Goal: Task Accomplishment & Management: Use online tool/utility

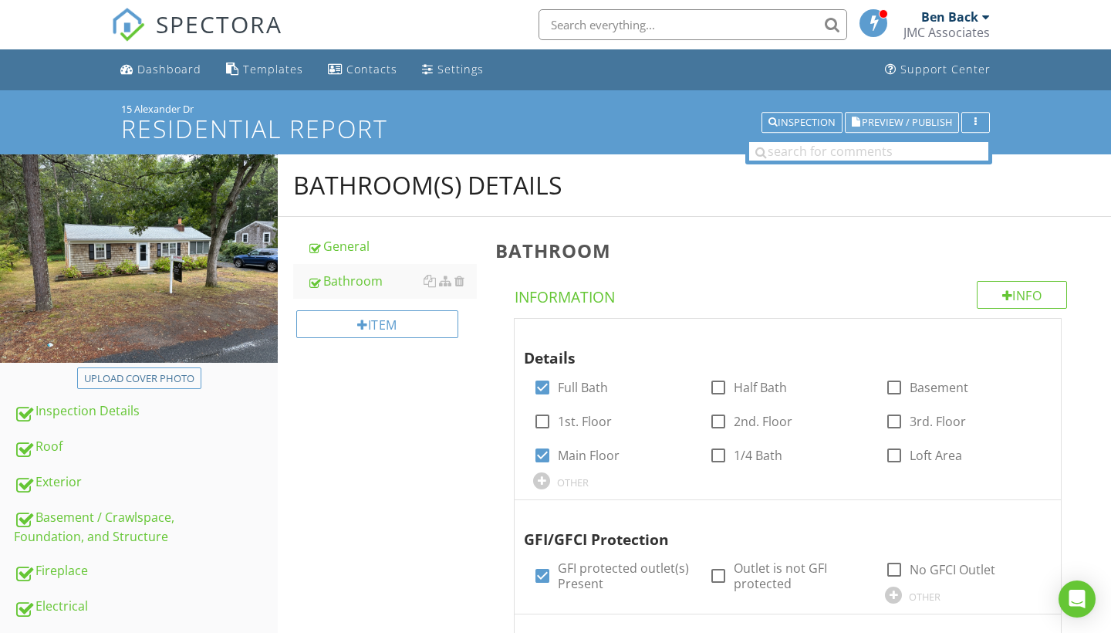
click at [941, 124] on span "Preview / Publish" at bounding box center [907, 122] width 90 height 10
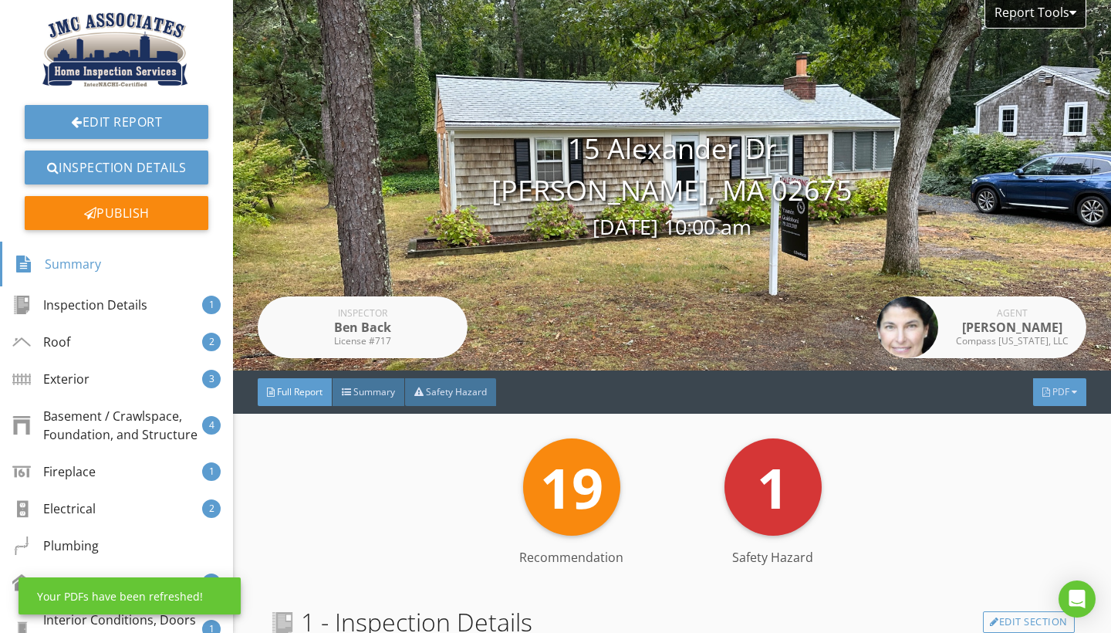
click at [1051, 400] on div "PDF" at bounding box center [1059, 392] width 53 height 28
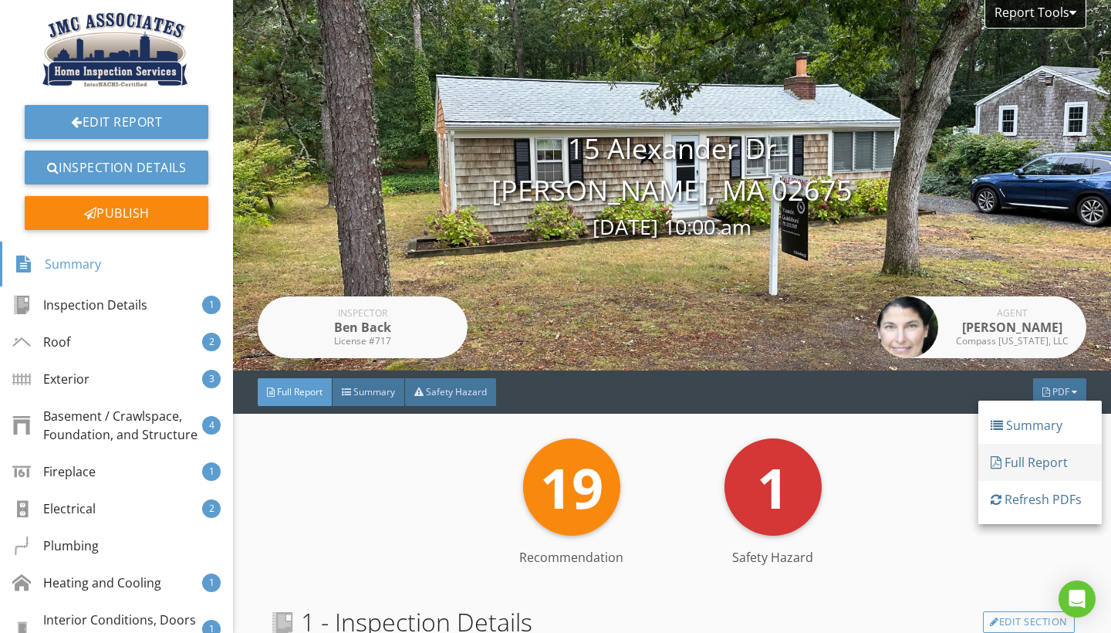
click at [1031, 465] on div "Full Report" at bounding box center [1040, 462] width 99 height 19
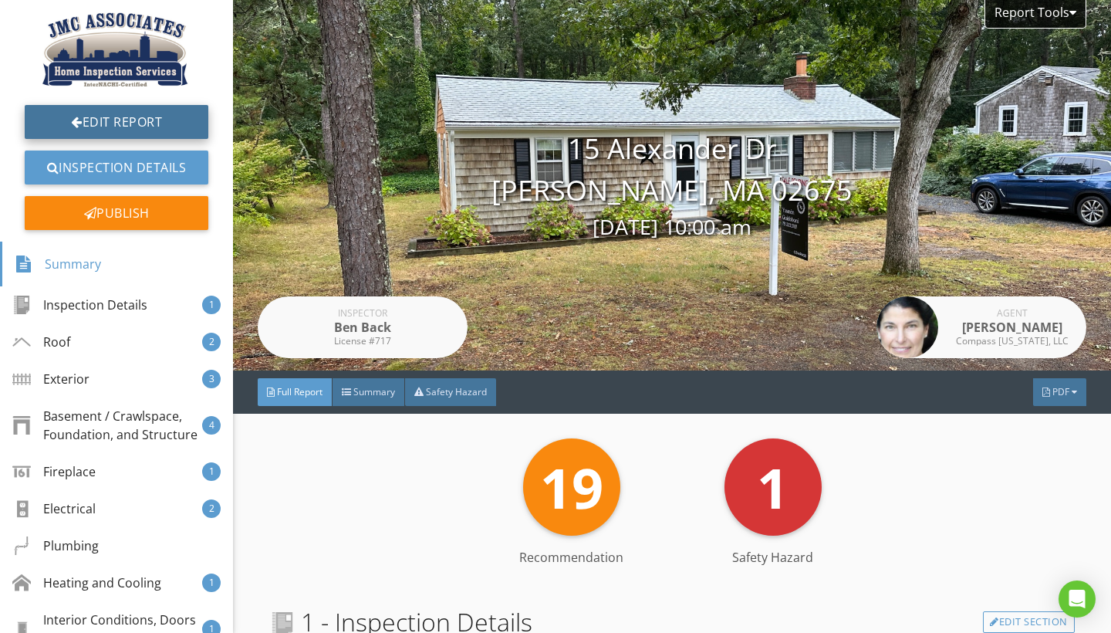
click at [120, 120] on link "Edit Report" at bounding box center [117, 122] width 184 height 34
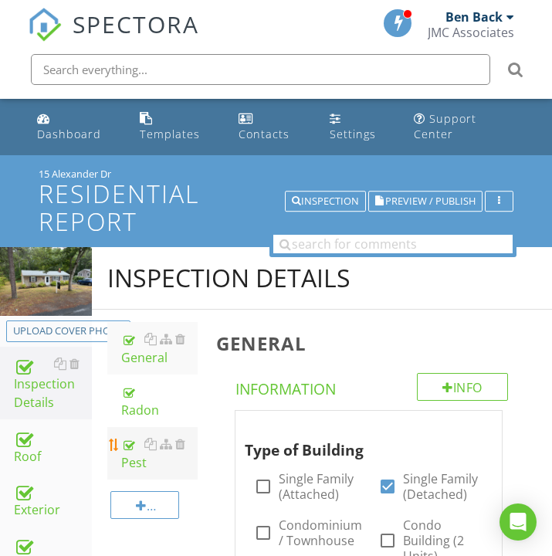
click at [141, 472] on link "Pest" at bounding box center [159, 453] width 76 height 52
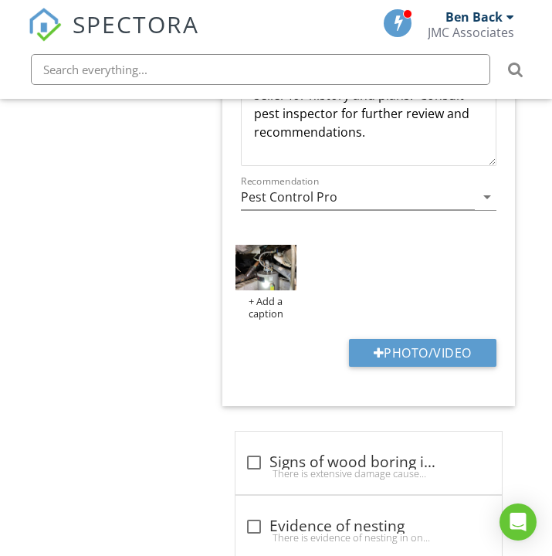
scroll to position [1745, 0]
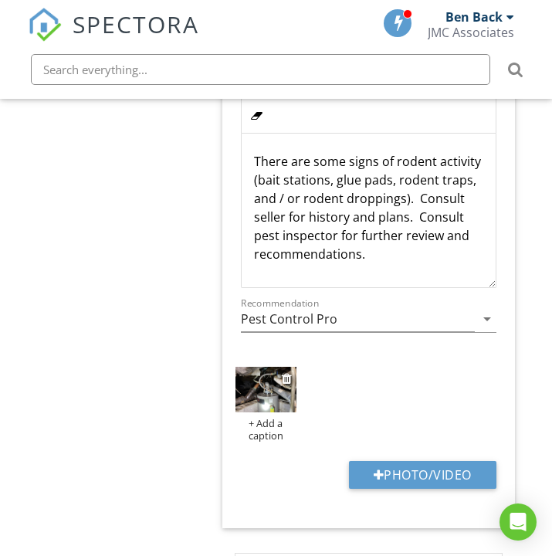
click at [269, 377] on img at bounding box center [265, 390] width 61 height 46
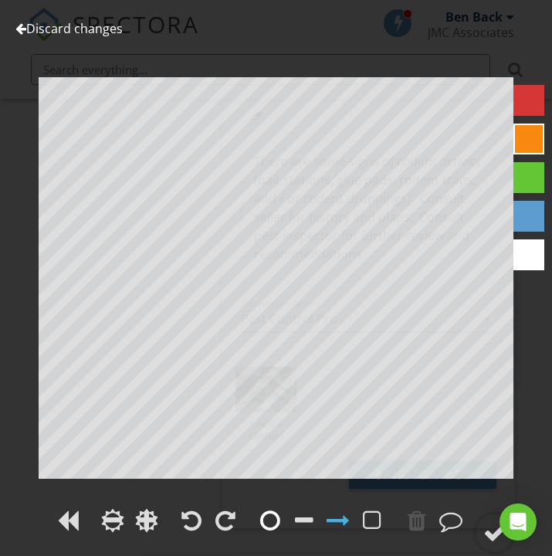
click at [266, 516] on div at bounding box center [270, 519] width 20 height 23
click at [485, 535] on div at bounding box center [494, 532] width 23 height 23
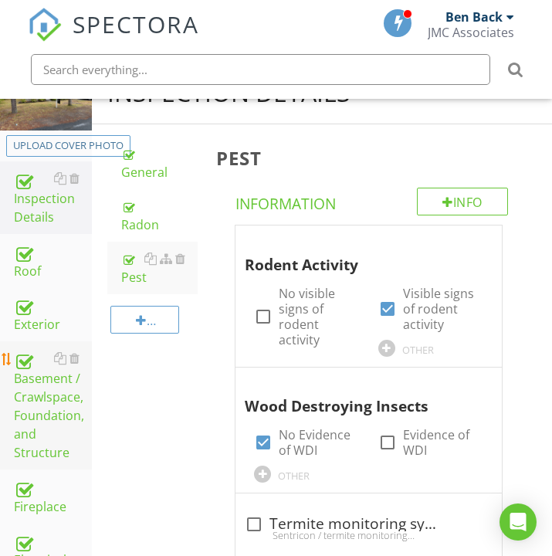
scroll to position [179, 0]
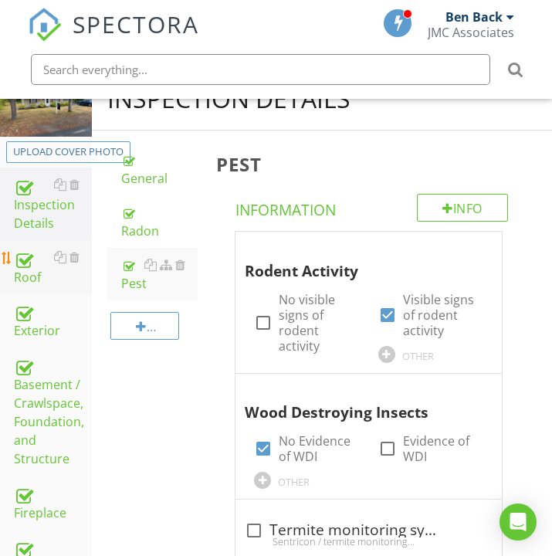
click at [35, 283] on div "Roof" at bounding box center [53, 267] width 78 height 39
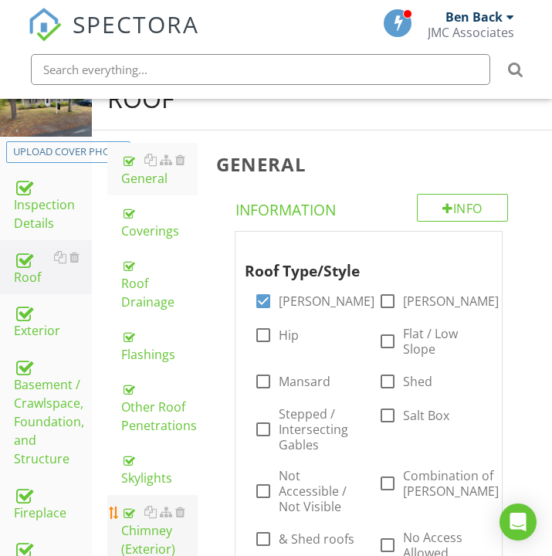
click at [148, 539] on div "Chimney (Exterior)" at bounding box center [159, 530] width 76 height 56
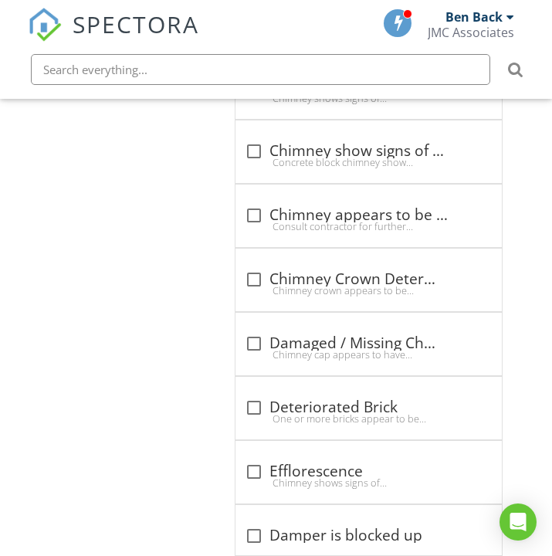
scroll to position [3353, 0]
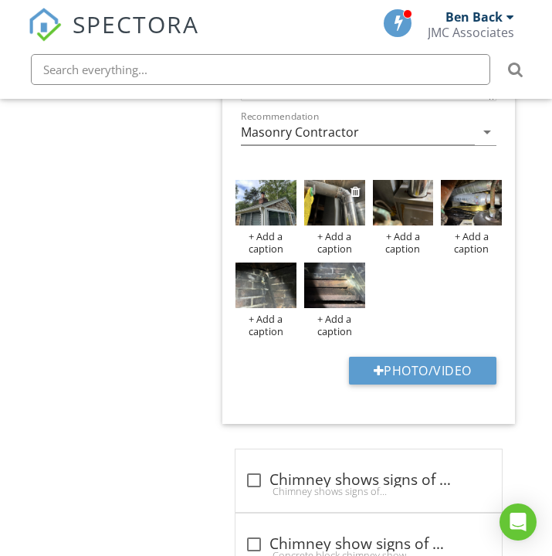
click at [342, 207] on img at bounding box center [334, 203] width 61 height 46
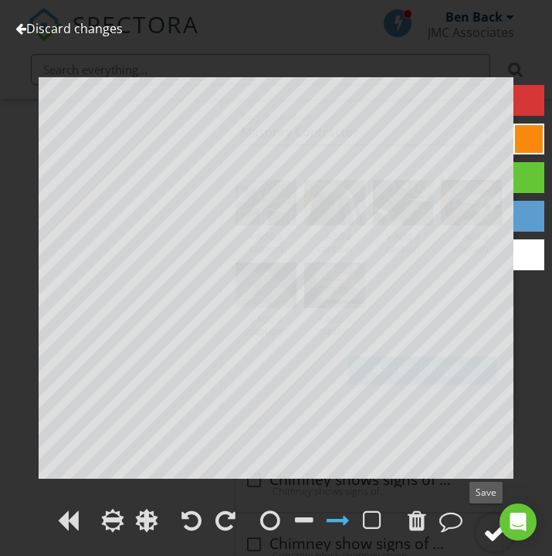
click at [489, 538] on div at bounding box center [494, 532] width 23 height 23
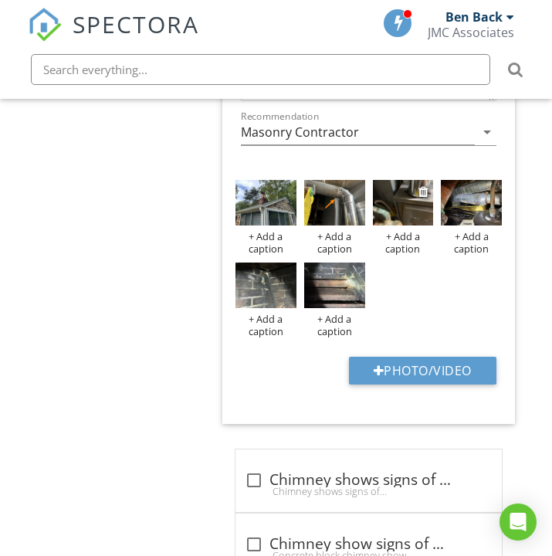
click at [404, 208] on img at bounding box center [403, 203] width 61 height 46
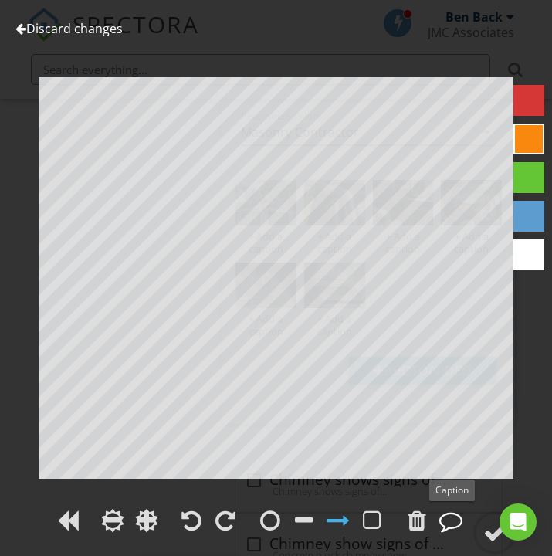
click at [452, 519] on div at bounding box center [450, 519] width 23 height 23
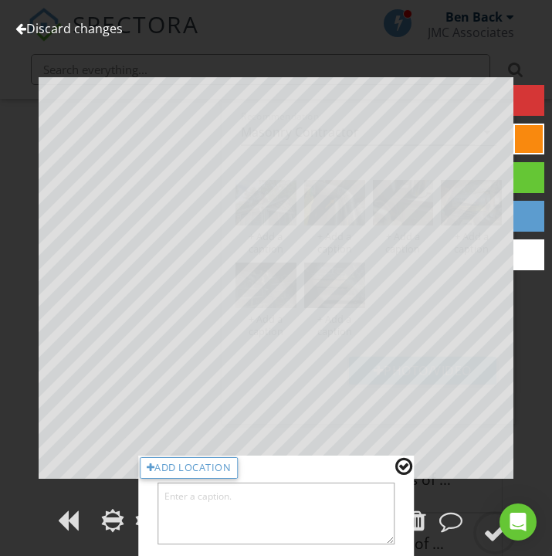
click at [218, 515] on textarea at bounding box center [276, 513] width 238 height 62
type textarea "Water stains from flue drip"
click at [407, 466] on div at bounding box center [403, 466] width 17 height 20
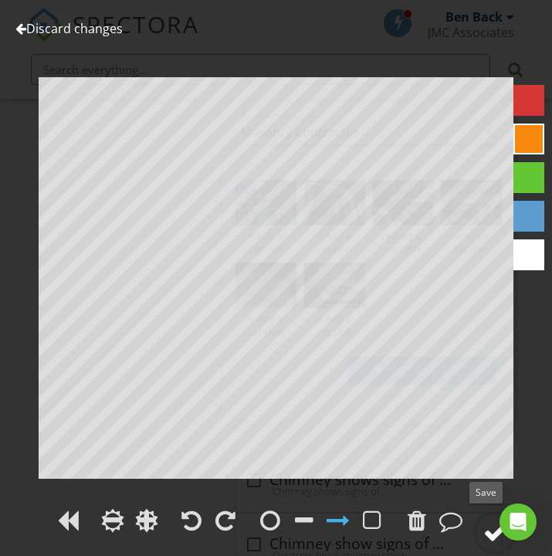
click at [495, 536] on div at bounding box center [494, 532] width 23 height 23
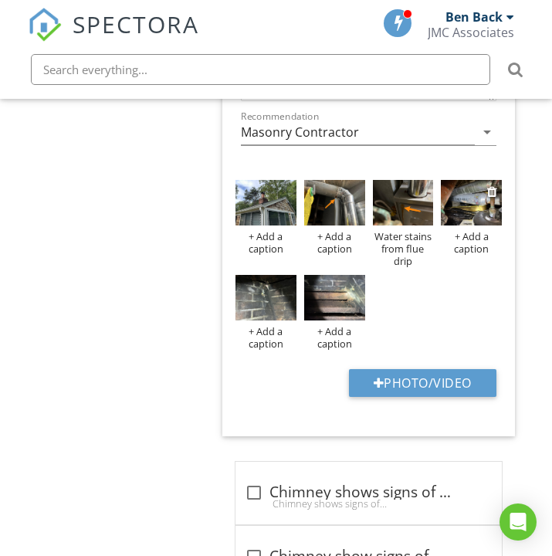
click at [463, 200] on img at bounding box center [471, 203] width 61 height 46
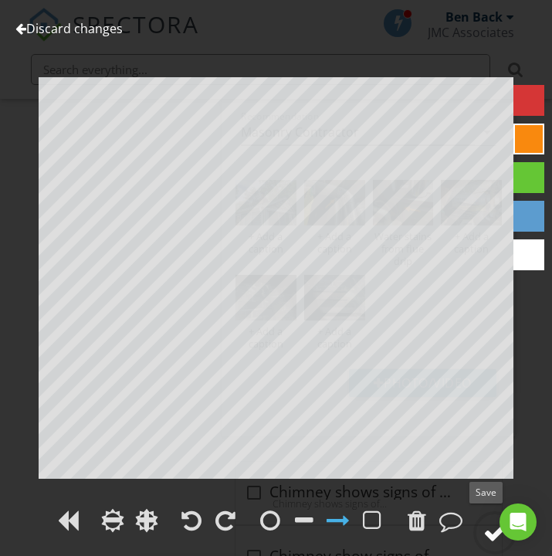
click at [495, 536] on div at bounding box center [494, 532] width 23 height 23
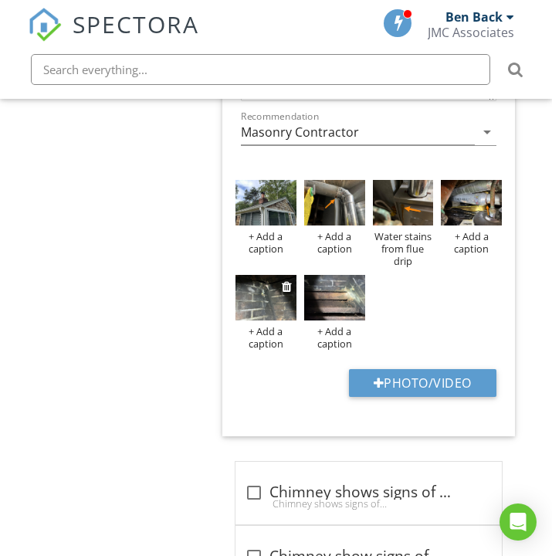
click at [269, 295] on img at bounding box center [265, 298] width 61 height 46
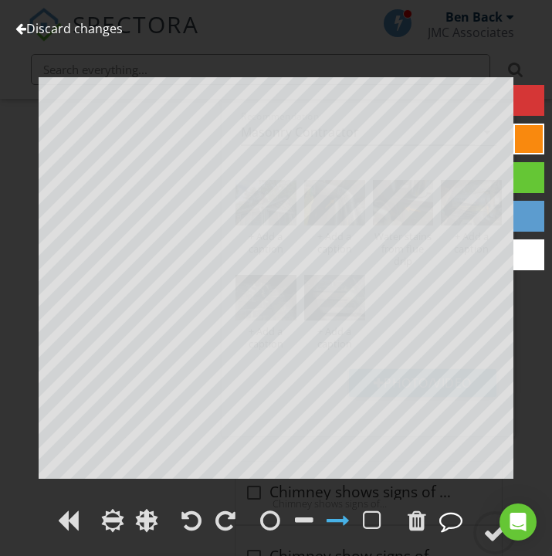
click at [454, 519] on div at bounding box center [450, 519] width 23 height 23
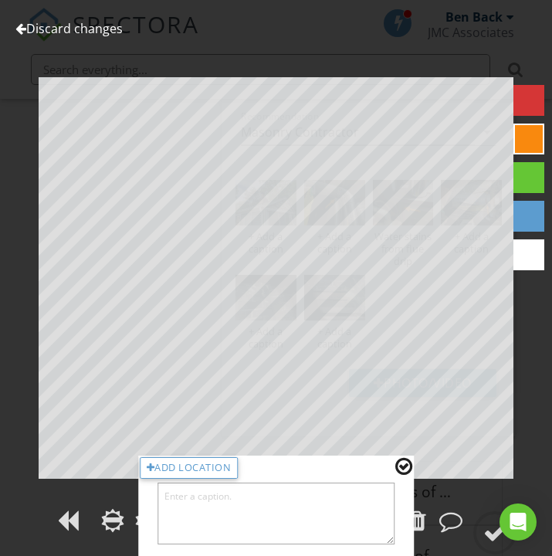
click at [211, 548] on div "Add Location" at bounding box center [276, 505] width 276 height 100
click at [218, 519] on textarea at bounding box center [276, 513] width 238 height 62
type textarea "Signs of water intrusion within the fireplace."
click at [404, 470] on div at bounding box center [403, 466] width 17 height 20
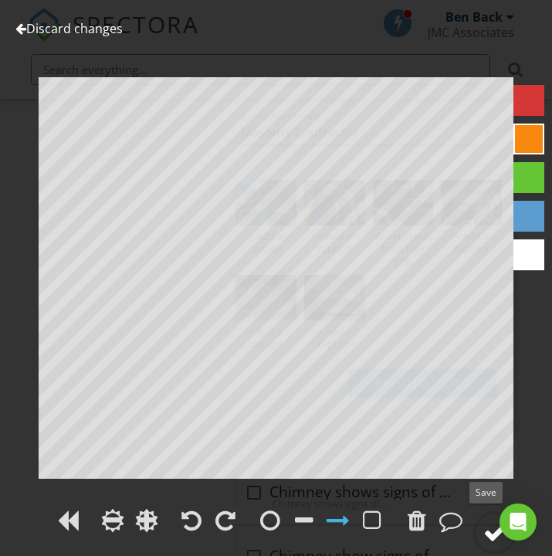
click at [487, 538] on div at bounding box center [494, 532] width 23 height 23
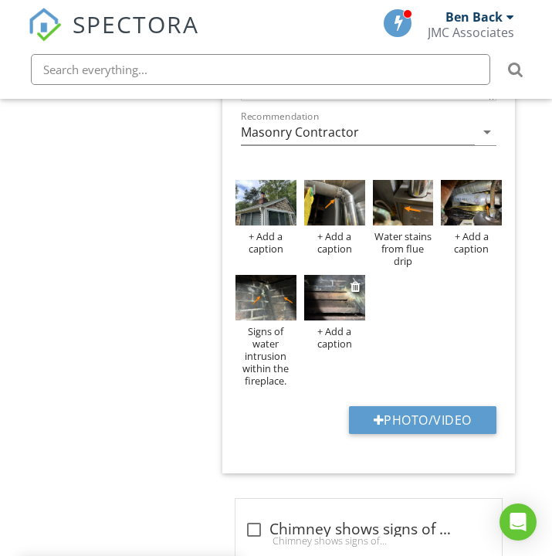
click at [336, 290] on img at bounding box center [334, 298] width 61 height 46
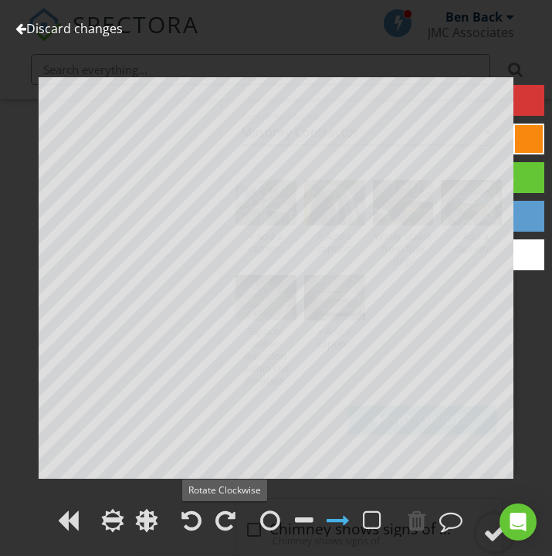
click at [222, 532] on span at bounding box center [225, 530] width 31 height 17
click at [226, 520] on div at bounding box center [225, 519] width 20 height 23
click at [442, 525] on div at bounding box center [450, 519] width 23 height 23
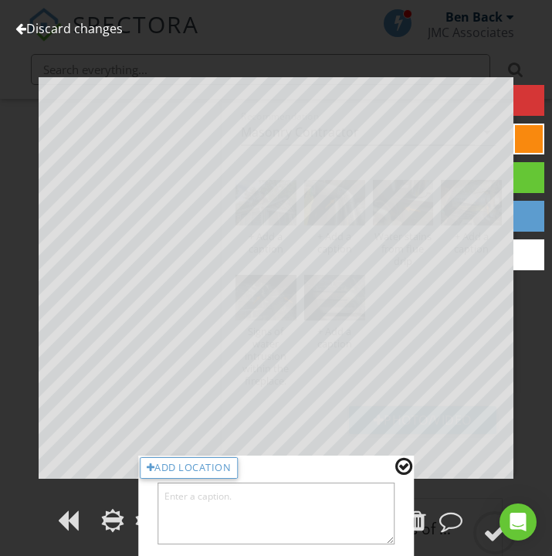
click at [194, 505] on textarea at bounding box center [276, 513] width 238 height 62
type textarea "Efflorescence due to water intrusion."
click at [410, 464] on div at bounding box center [403, 466] width 17 height 20
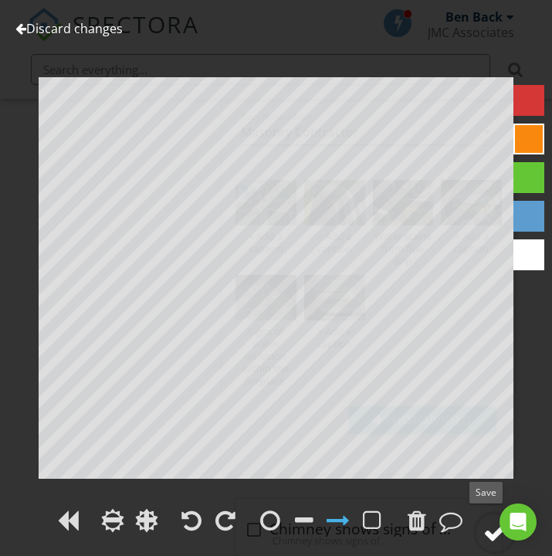
click at [492, 525] on div at bounding box center [494, 532] width 23 height 23
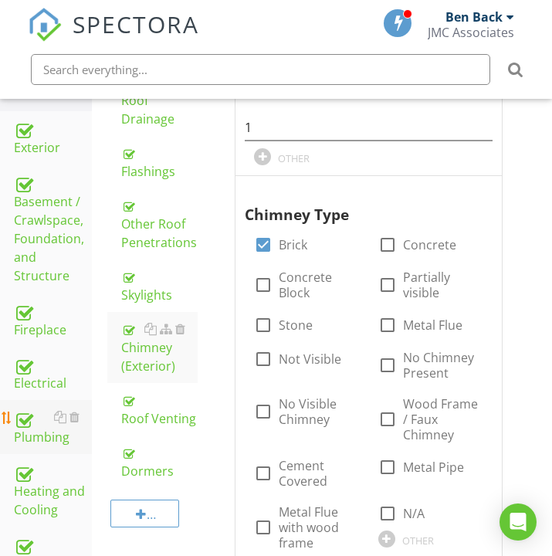
scroll to position [353, 0]
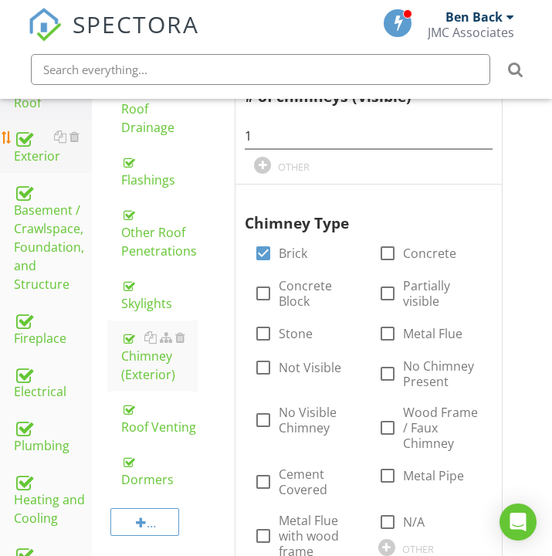
click at [39, 160] on div "Exterior" at bounding box center [53, 146] width 78 height 39
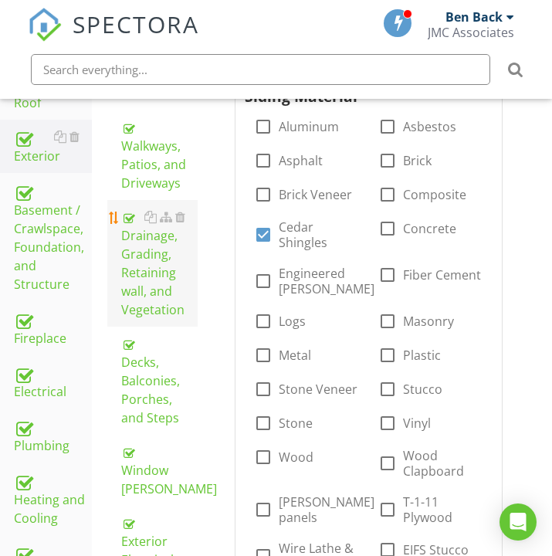
click at [154, 262] on div "Drainage, Grading, Retaining wall, and Vegetation" at bounding box center [159, 263] width 76 height 111
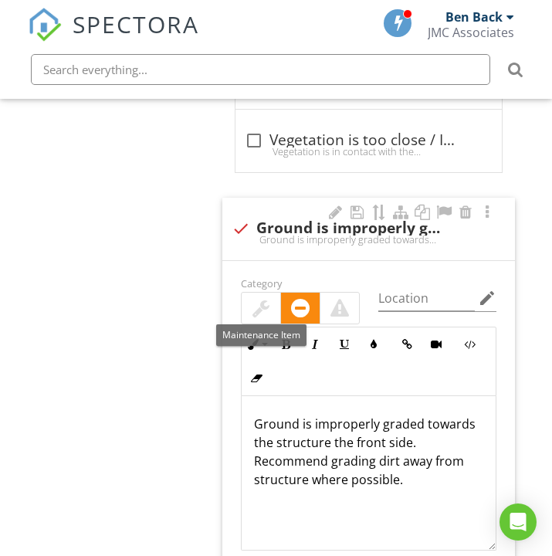
scroll to position [3124, 0]
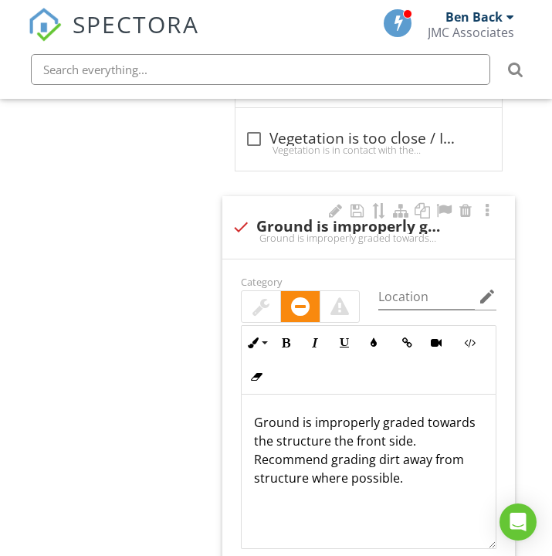
click at [331, 436] on p "Ground is improperly graded towards the structure the front side. Recommend gra…" at bounding box center [368, 450] width 229 height 74
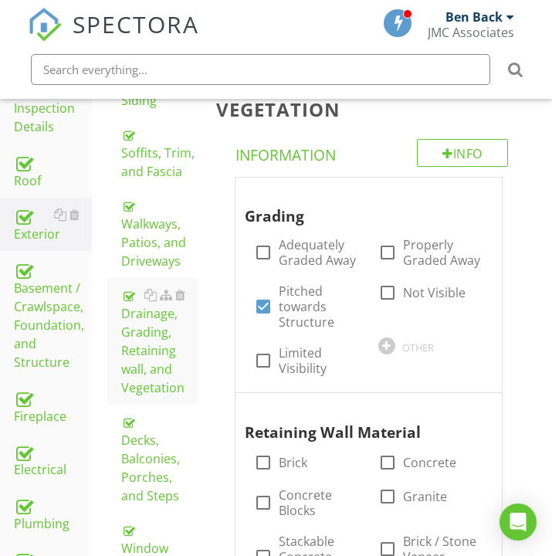
scroll to position [262, 0]
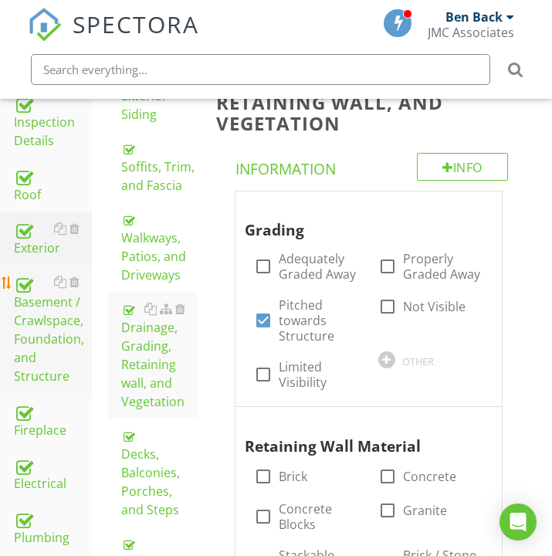
click at [31, 343] on div "Basement / Crawlspace, Foundation, and Structure" at bounding box center [53, 328] width 78 height 113
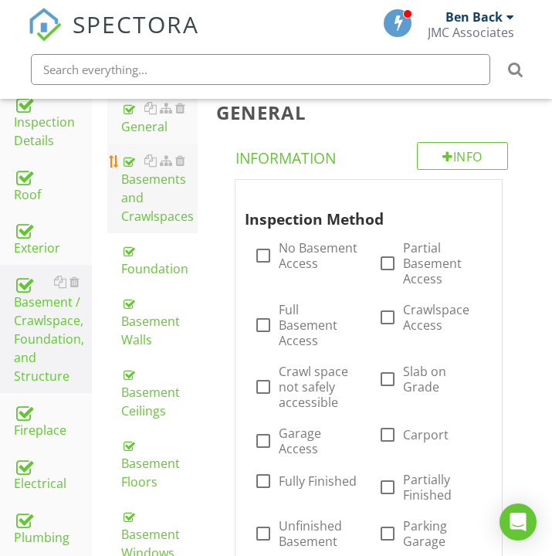
click at [158, 175] on div "Basements and Crawlspaces" at bounding box center [159, 188] width 76 height 74
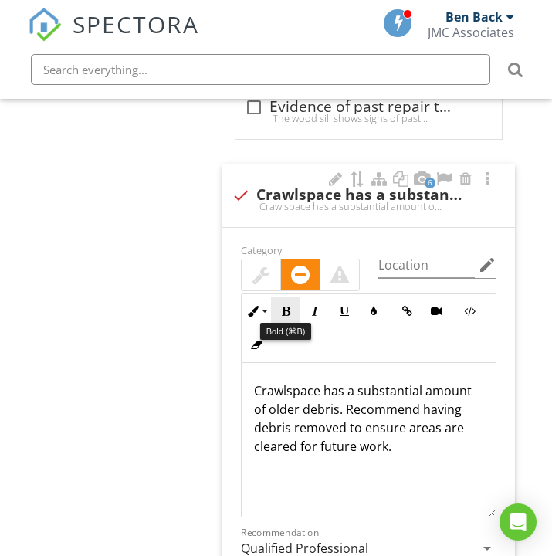
scroll to position [3422, 0]
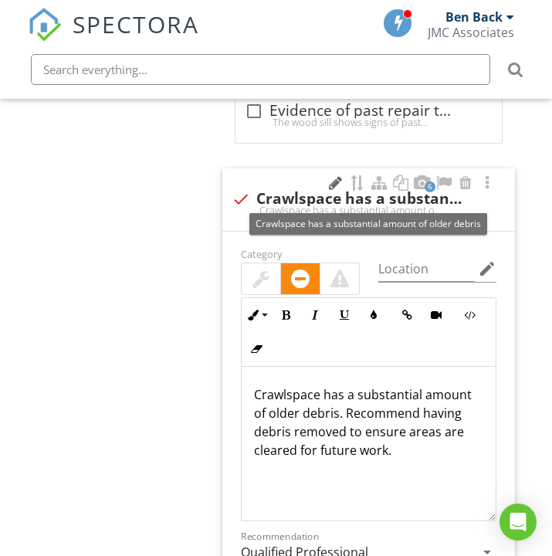
click at [336, 175] on div at bounding box center [335, 182] width 19 height 15
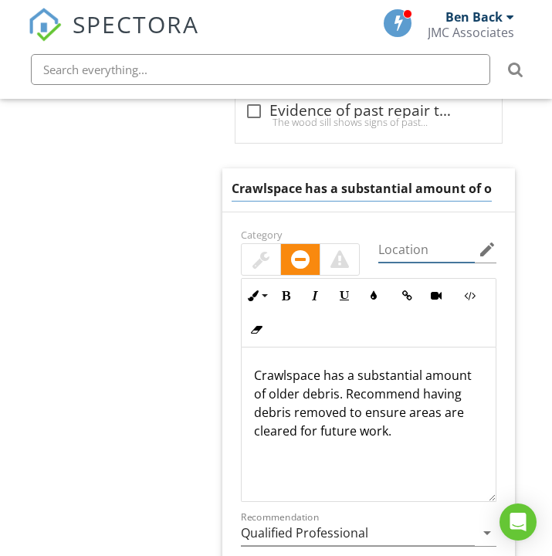
click at [422, 235] on div "Category Location edit Inline Style XLarge Large Normal Small Light Small/Light…" at bounding box center [368, 518] width 292 height 612
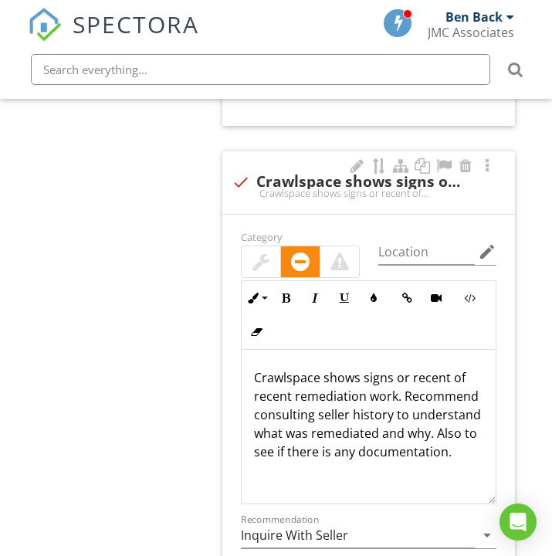
scroll to position [4121, 0]
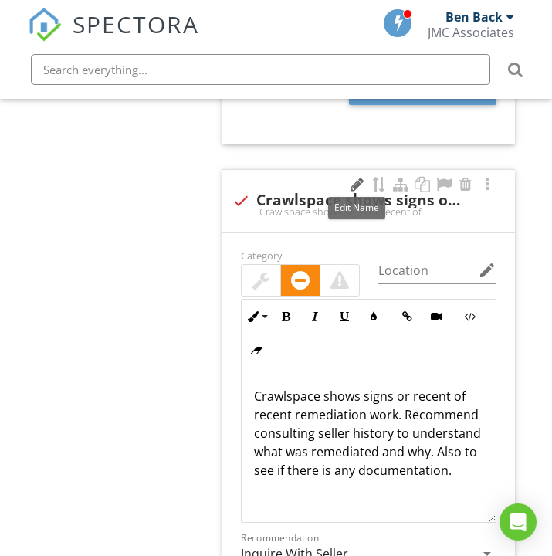
click at [354, 177] on div at bounding box center [357, 184] width 19 height 15
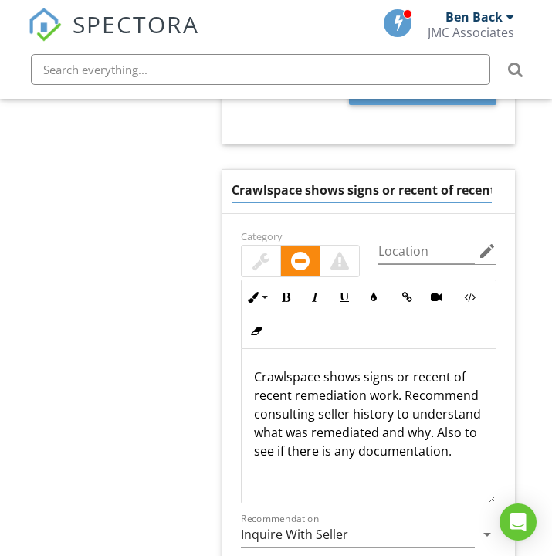
click at [317, 189] on input "Crawlspace shows signs or recent of recent remediation work" at bounding box center [361, 189] width 260 height 25
type input "Crawlspace shows signs of recent remediation work"
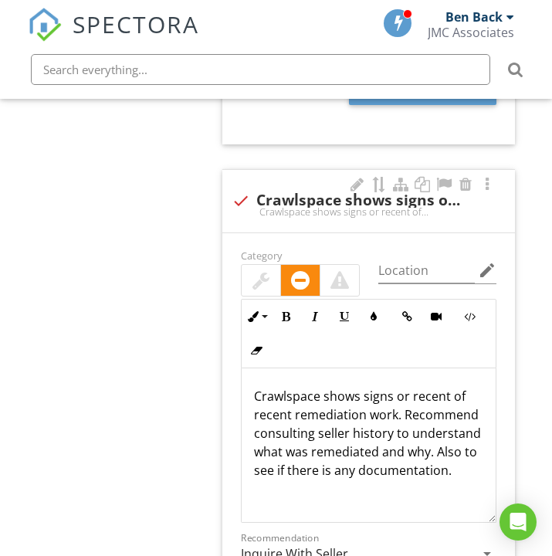
click at [445, 397] on p "Crawlspace shows signs or recent of recent remediation work. Recommend consulti…" at bounding box center [368, 433] width 229 height 93
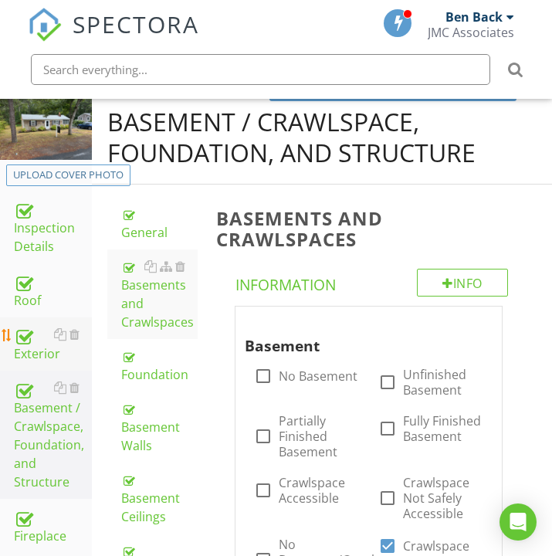
scroll to position [157, 0]
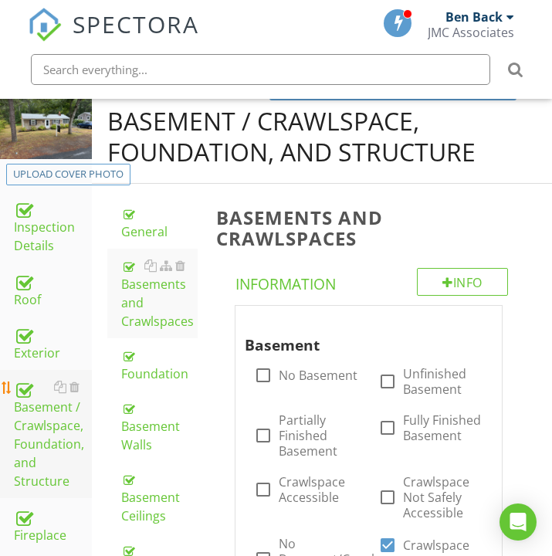
click at [36, 419] on div "Basement / Crawlspace, Foundation, and Structure" at bounding box center [53, 433] width 78 height 113
click at [153, 377] on div "Foundation" at bounding box center [159, 364] width 76 height 37
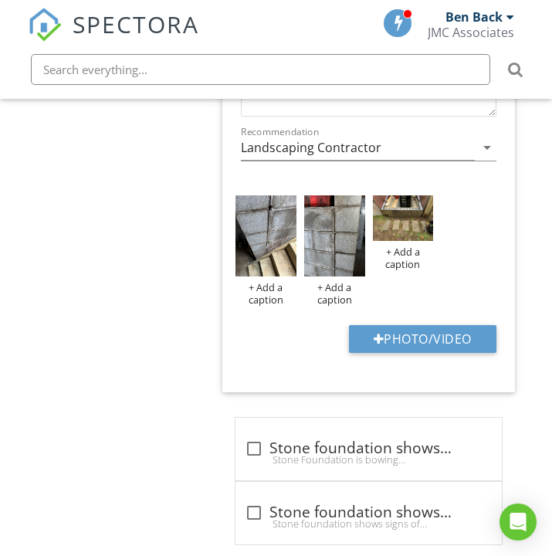
scroll to position [3103, 0]
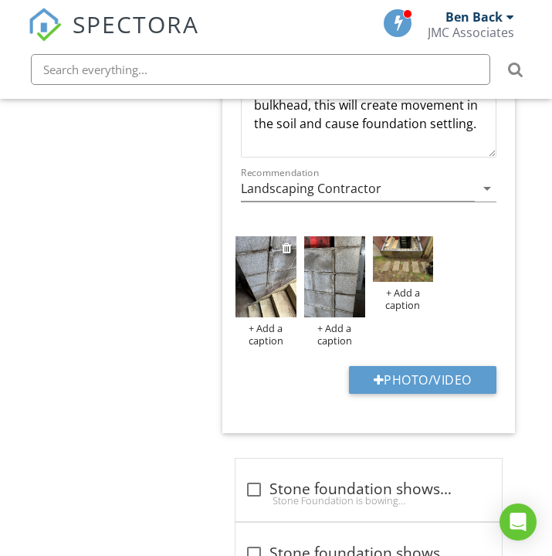
click at [273, 272] on img at bounding box center [265, 276] width 61 height 81
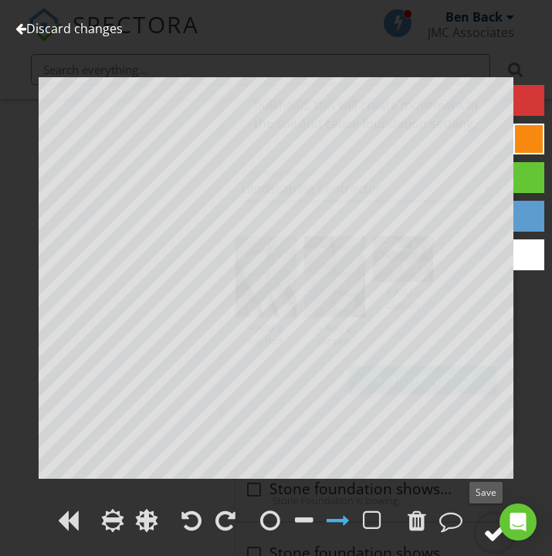
click at [496, 533] on div at bounding box center [494, 532] width 23 height 23
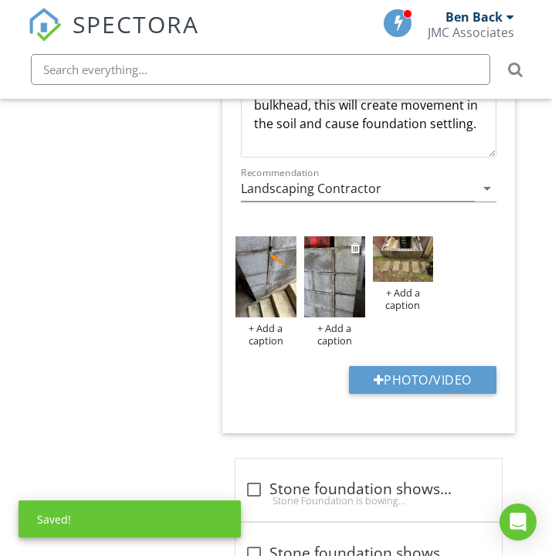
click at [336, 280] on img at bounding box center [334, 276] width 61 height 81
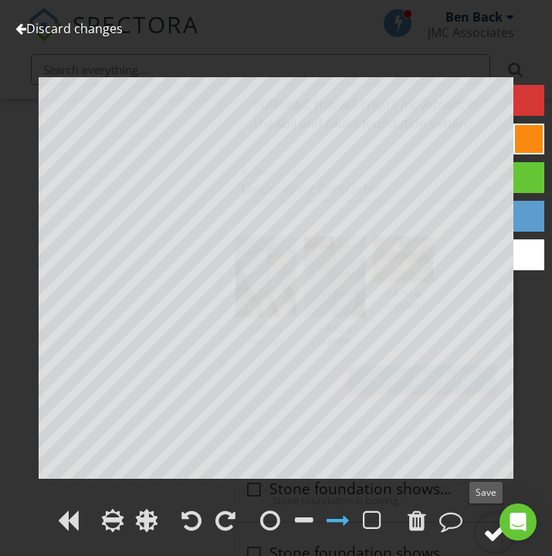
click at [490, 532] on div at bounding box center [494, 532] width 23 height 23
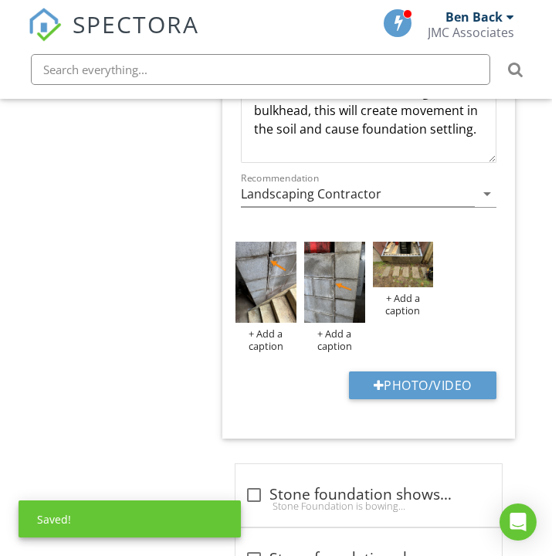
scroll to position [3093, 0]
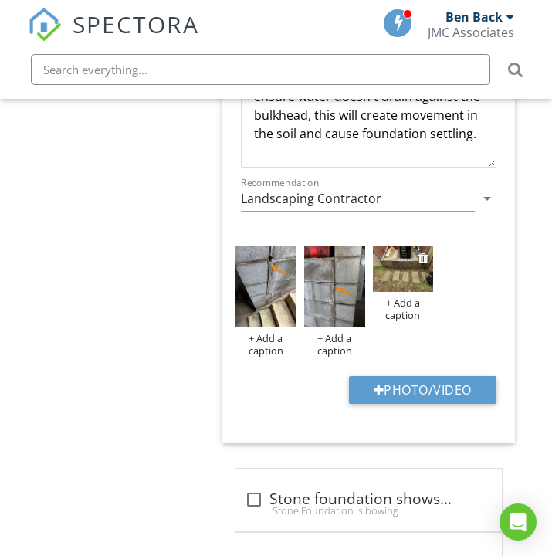
click at [409, 255] on img at bounding box center [403, 269] width 61 height 46
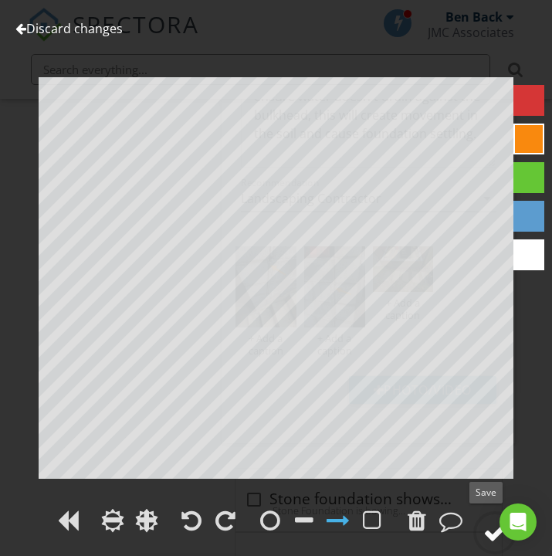
click at [486, 538] on div at bounding box center [494, 532] width 23 height 23
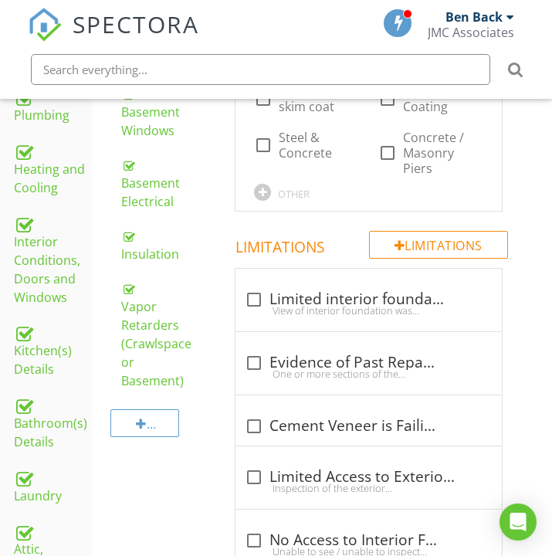
scroll to position [683, 0]
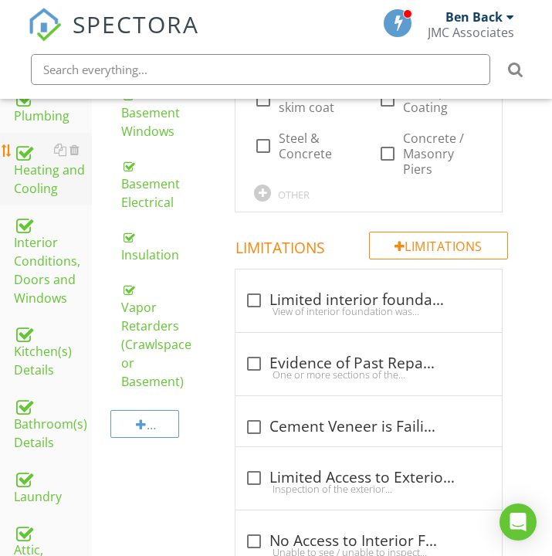
click at [45, 191] on div "Heating and Cooling" at bounding box center [53, 168] width 78 height 57
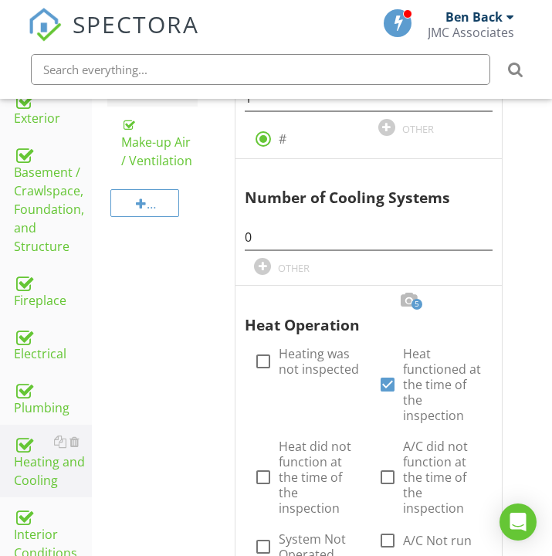
scroll to position [237, 0]
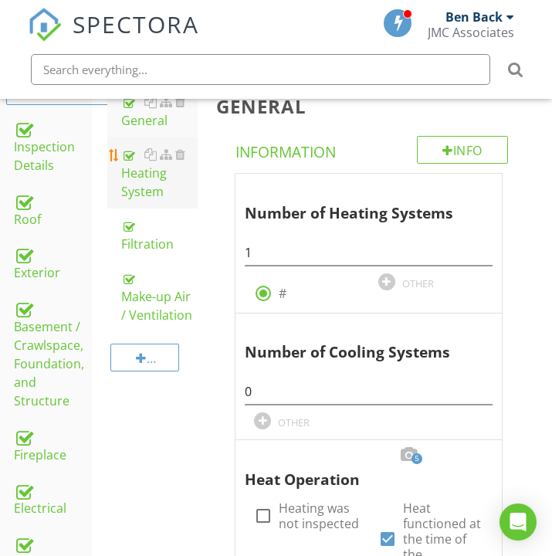
click at [143, 190] on div "Heating System" at bounding box center [159, 173] width 76 height 56
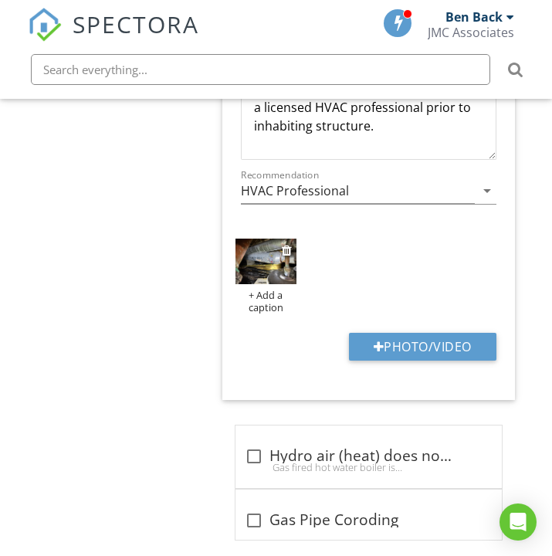
scroll to position [9698, 0]
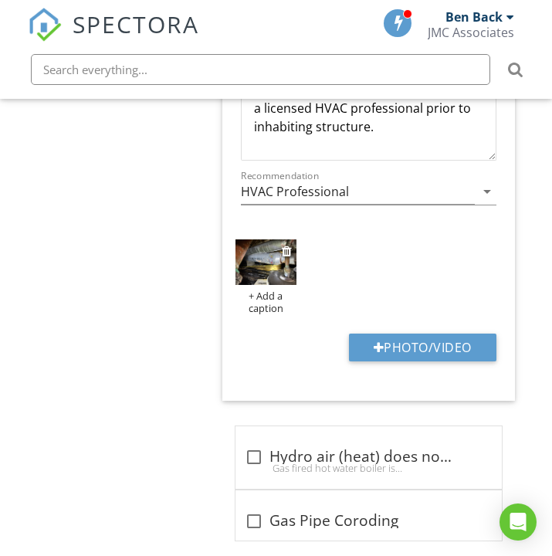
click at [271, 256] on img at bounding box center [265, 262] width 61 height 46
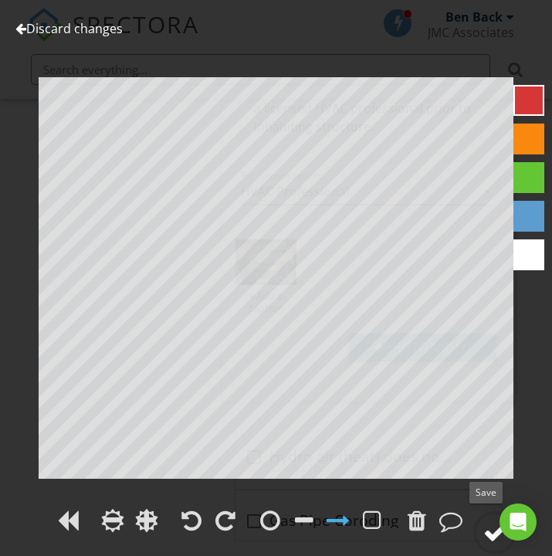
click at [492, 537] on div at bounding box center [494, 532] width 23 height 23
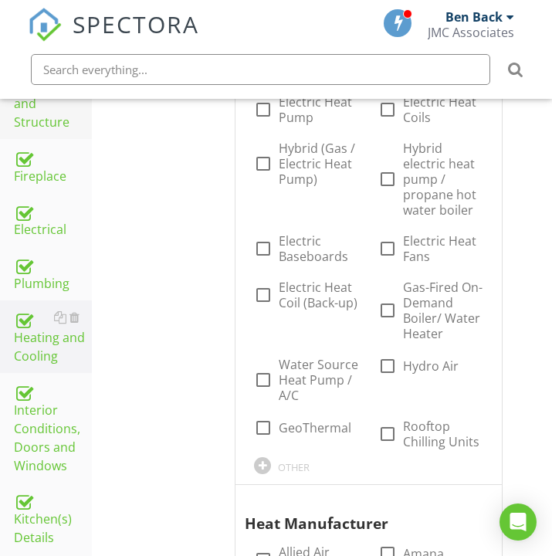
scroll to position [525, 0]
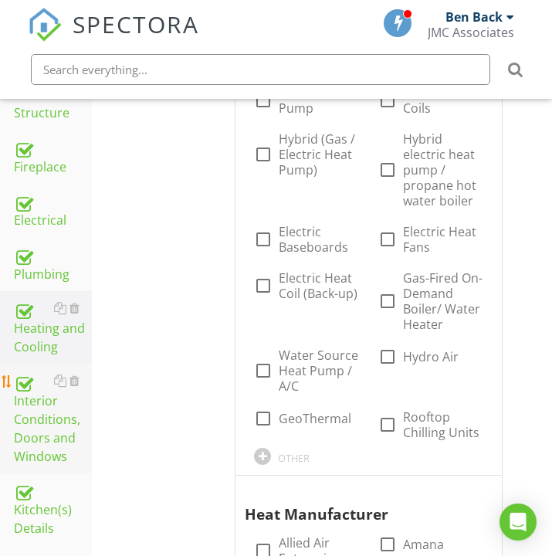
click at [39, 421] on div "Interior Conditions, Doors and Windows" at bounding box center [53, 418] width 78 height 94
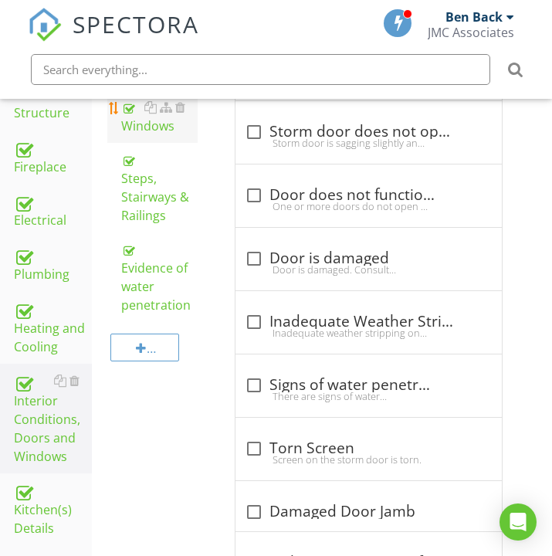
click at [140, 100] on div "Windows" at bounding box center [159, 116] width 76 height 37
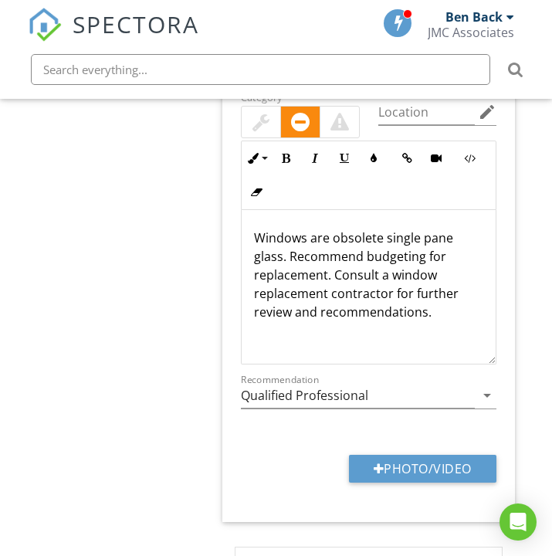
scroll to position [4114, 0]
click at [282, 259] on p "Windows are obsolete single pane glass. Recommend budgeting for replacement. Co…" at bounding box center [368, 274] width 229 height 93
click at [281, 254] on p "Windows are obsolete single pane glass. Recommend budgeting for replacement. Co…" at bounding box center [368, 274] width 229 height 93
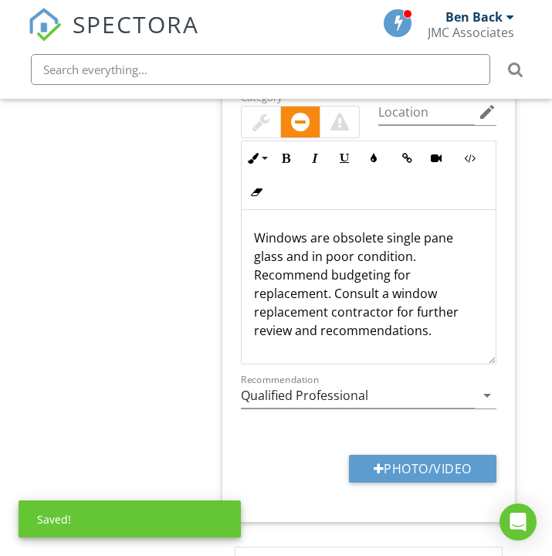
click at [277, 397] on input "Qualified Professional" at bounding box center [358, 395] width 234 height 25
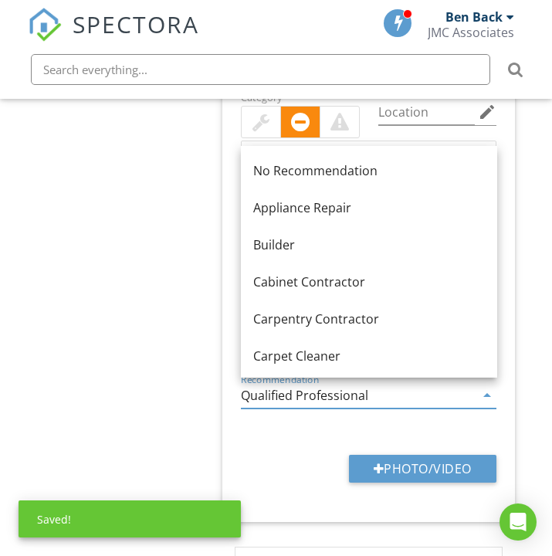
click at [277, 397] on input "Qualified Professional" at bounding box center [358, 395] width 234 height 25
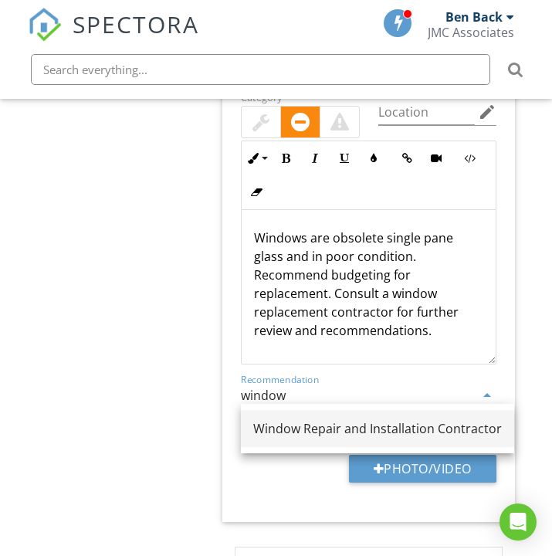
type input "Window Repair and Installation Contractor"
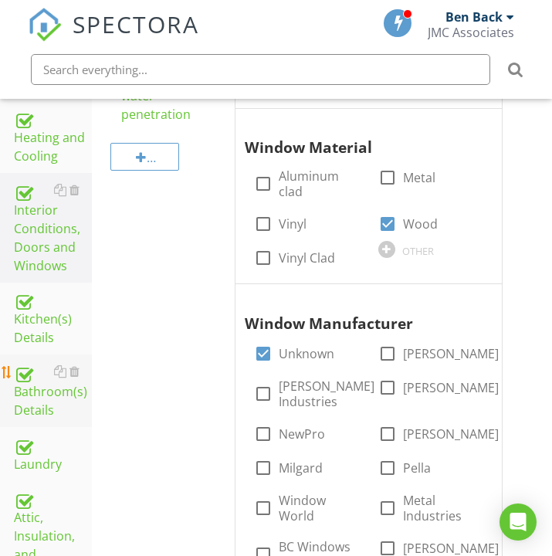
scroll to position [719, 0]
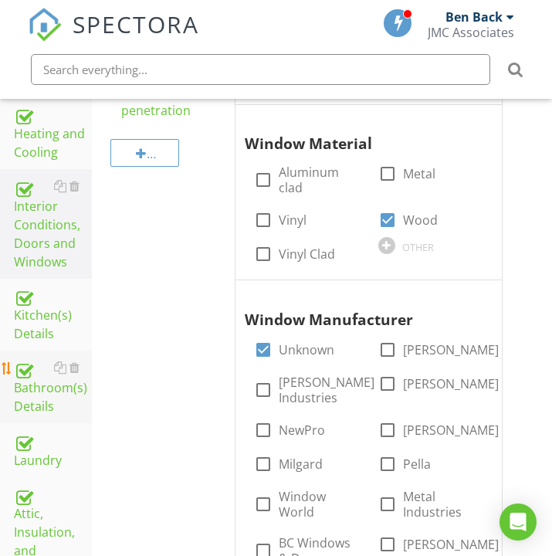
click at [50, 407] on div "Bathroom(s) Details" at bounding box center [53, 386] width 78 height 57
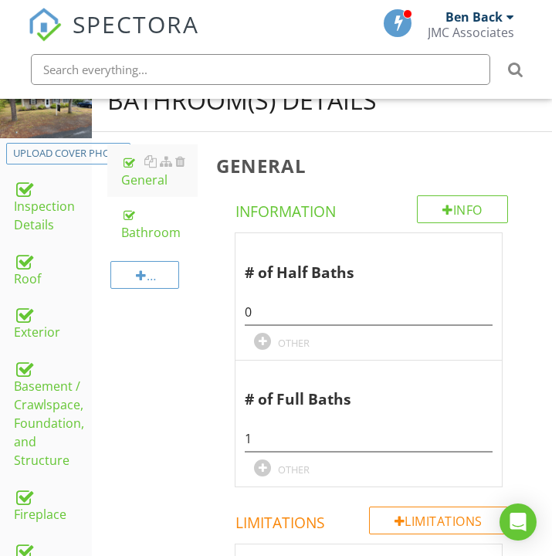
scroll to position [175, 0]
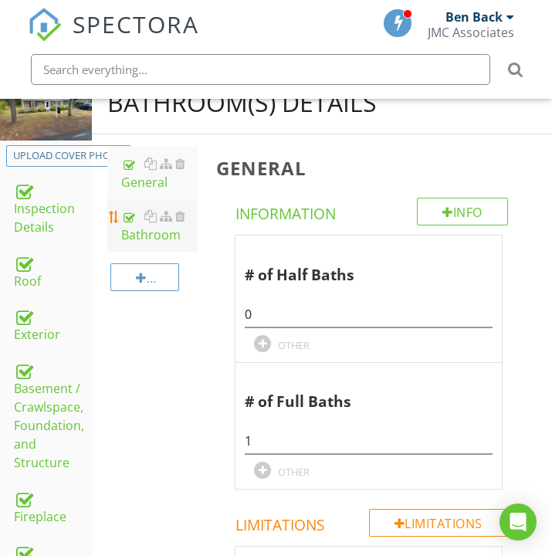
click at [150, 239] on div "Bathroom" at bounding box center [159, 225] width 76 height 37
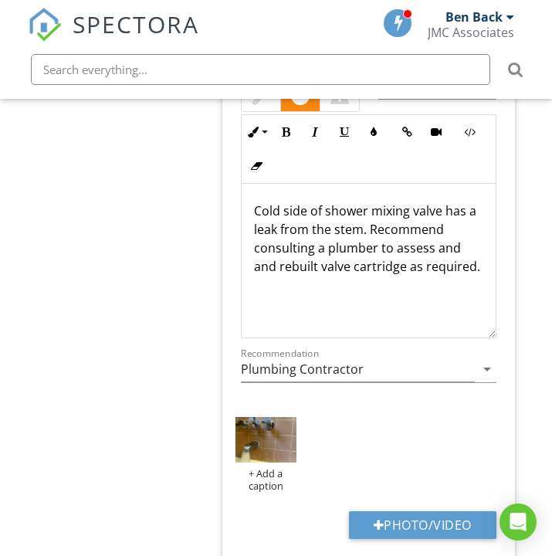
scroll to position [10706, 0]
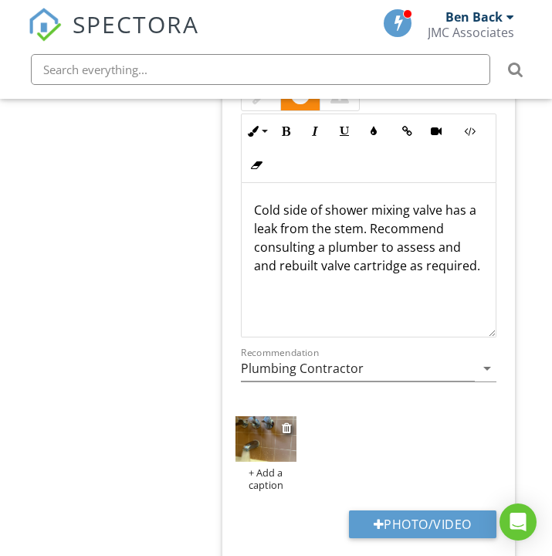
click at [273, 416] on img at bounding box center [265, 439] width 61 height 46
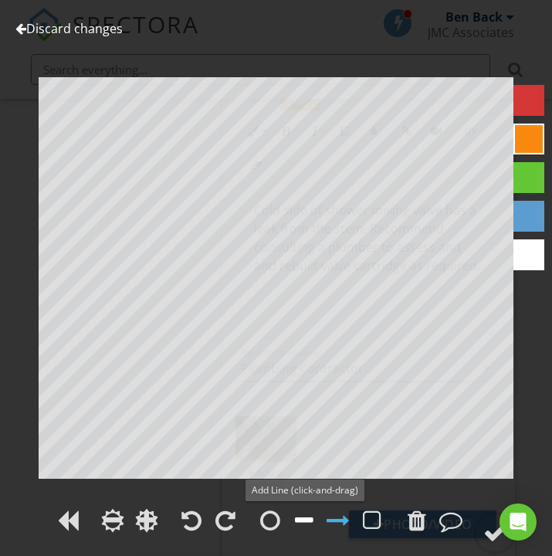
click at [308, 519] on div at bounding box center [304, 519] width 19 height 23
click at [492, 537] on div at bounding box center [494, 532] width 23 height 23
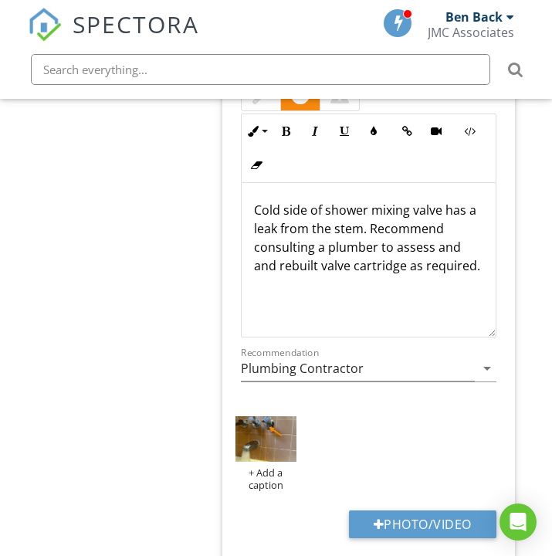
click at [101, 28] on span "SPECTORA" at bounding box center [136, 24] width 127 height 32
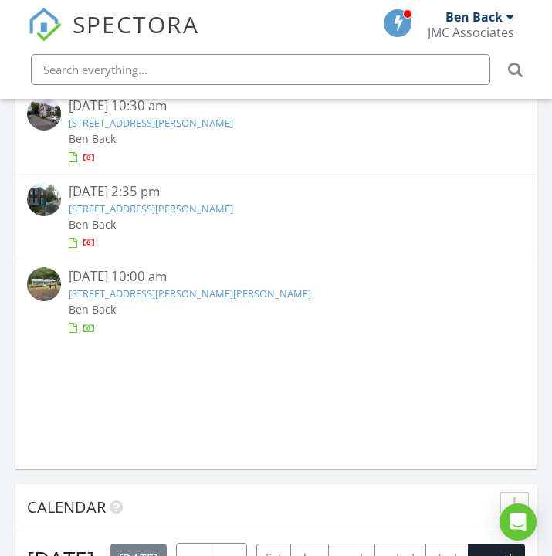
scroll to position [1159, 0]
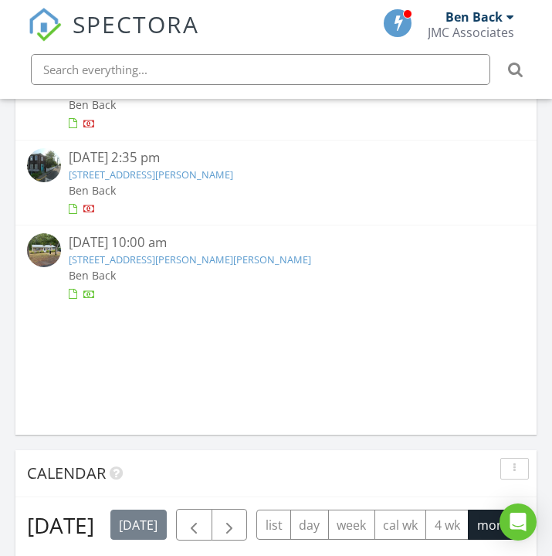
click at [168, 255] on link "[STREET_ADDRESS][PERSON_NAME][PERSON_NAME]" at bounding box center [190, 259] width 242 height 14
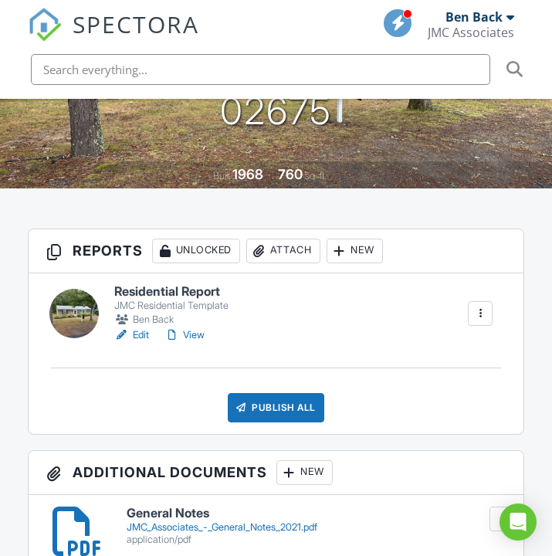
scroll to position [300, 0]
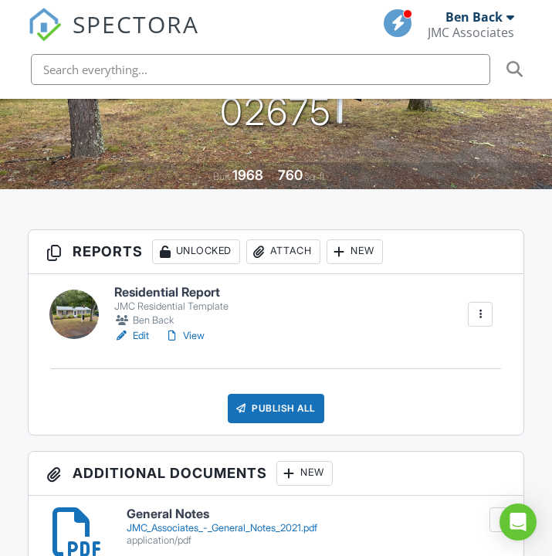
click at [285, 423] on div "Publish All" at bounding box center [276, 408] width 96 height 29
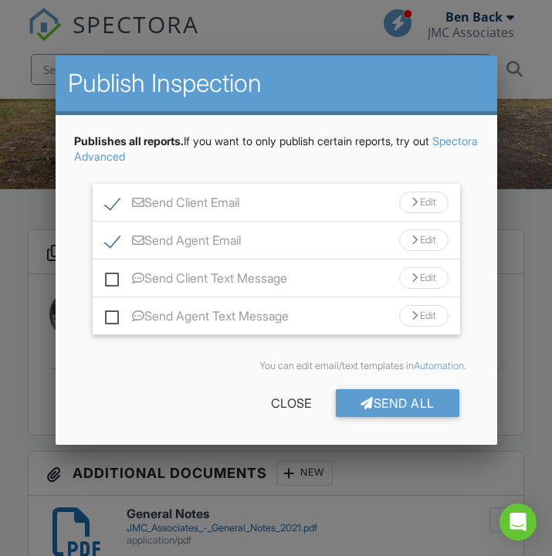
click at [115, 245] on label "Send Agent Email" at bounding box center [173, 242] width 136 height 19
checkbox input "false"
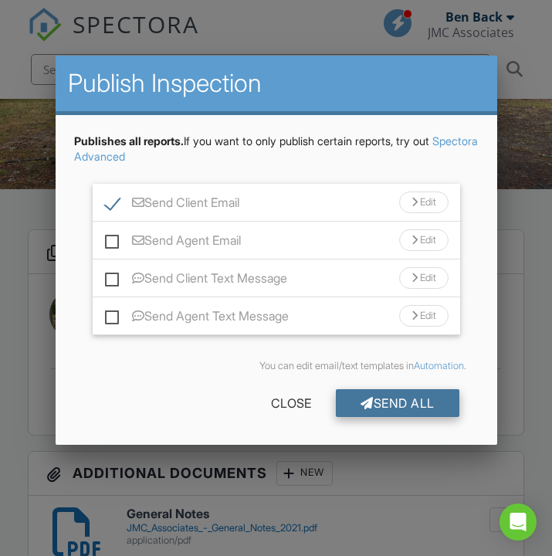
click at [385, 411] on div "Send All" at bounding box center [397, 403] width 123 height 28
